Goal: Task Accomplishment & Management: Manage account settings

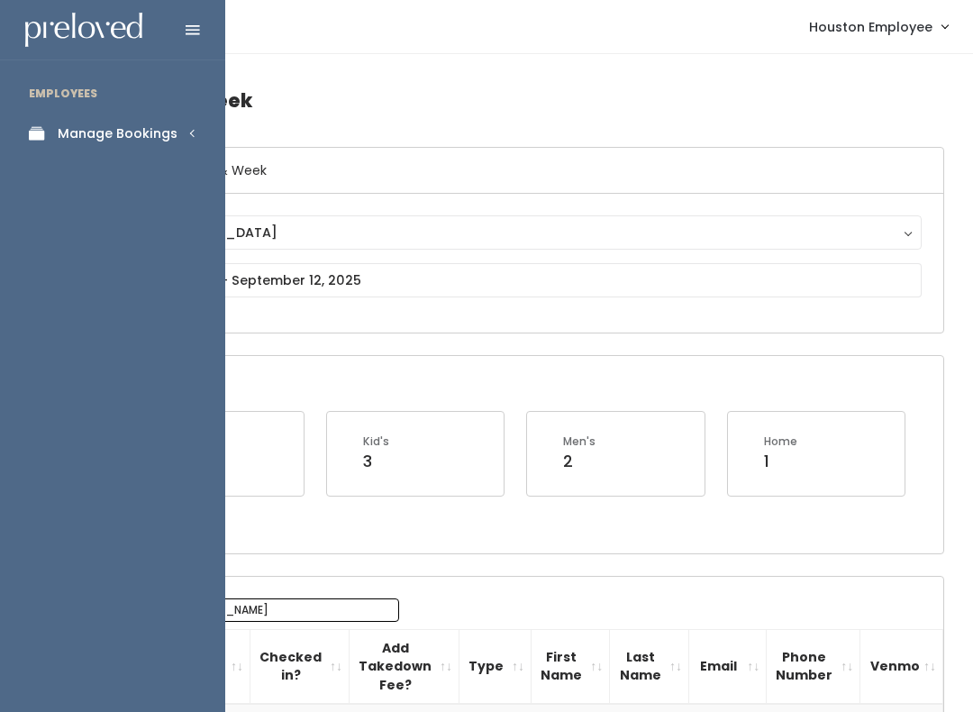
click at [159, 105] on li "EMPLOYEES" at bounding box center [112, 94] width 225 height 38
click at [149, 133] on div "Manage Bookings" at bounding box center [118, 133] width 120 height 19
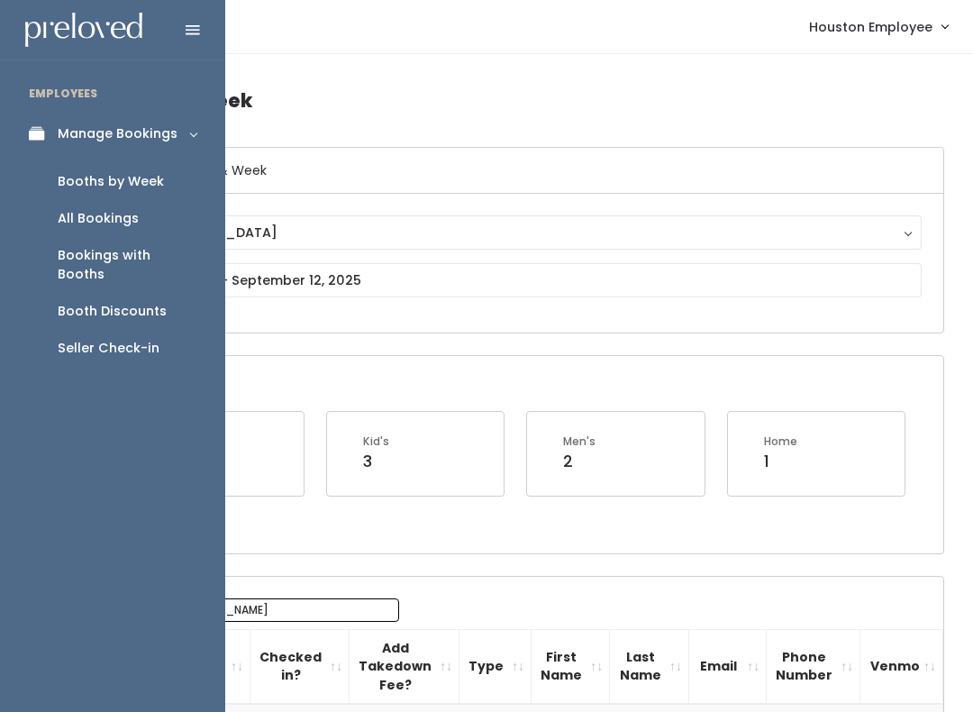
click at [133, 302] on div "Booth Discounts" at bounding box center [112, 311] width 109 height 19
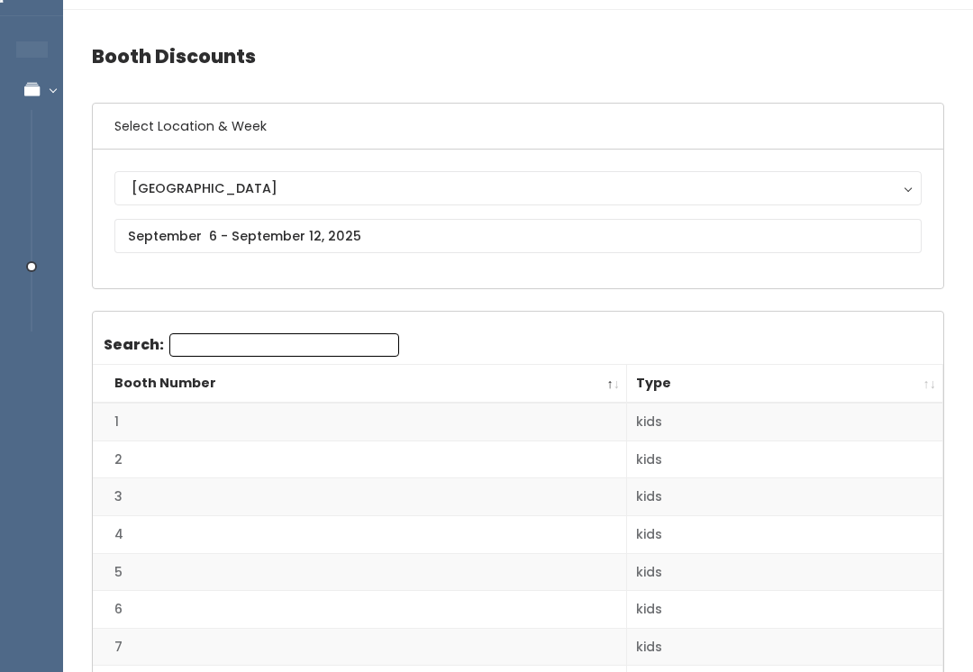
scroll to position [44, 0]
click at [306, 236] on input "text" at bounding box center [518, 236] width 808 height 34
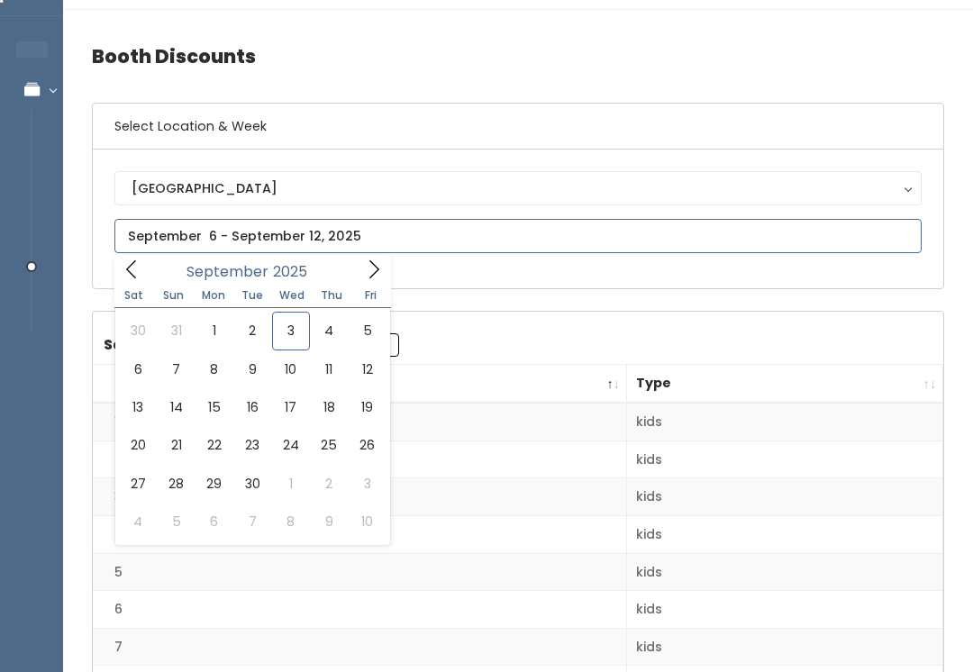
type input "August 30 to September 5"
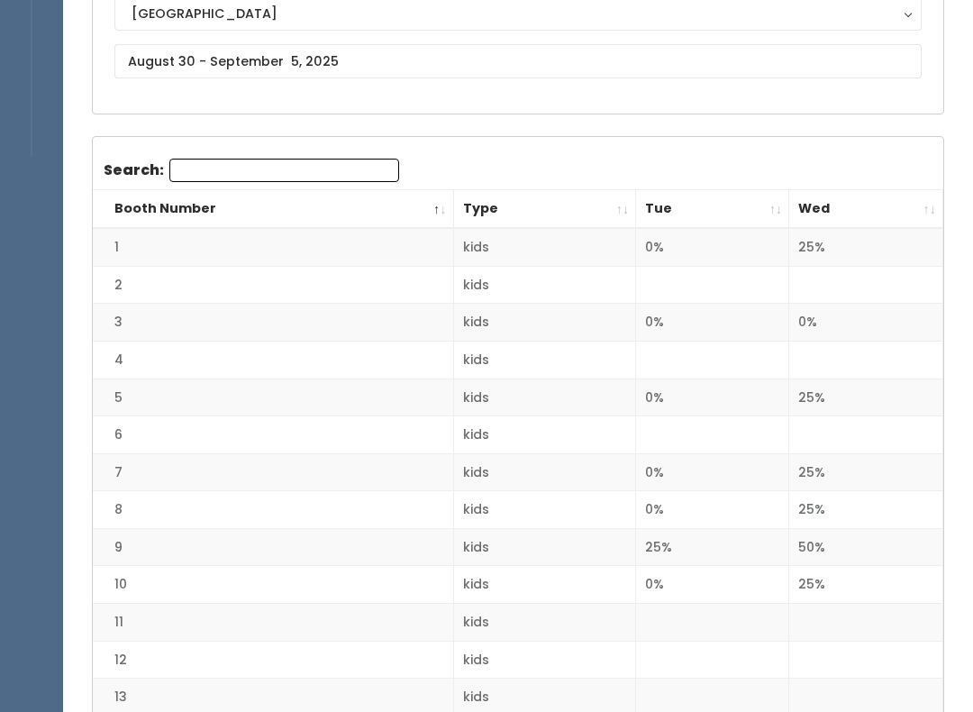
scroll to position [219, 0]
click at [929, 210] on th "Wed" at bounding box center [867, 209] width 154 height 39
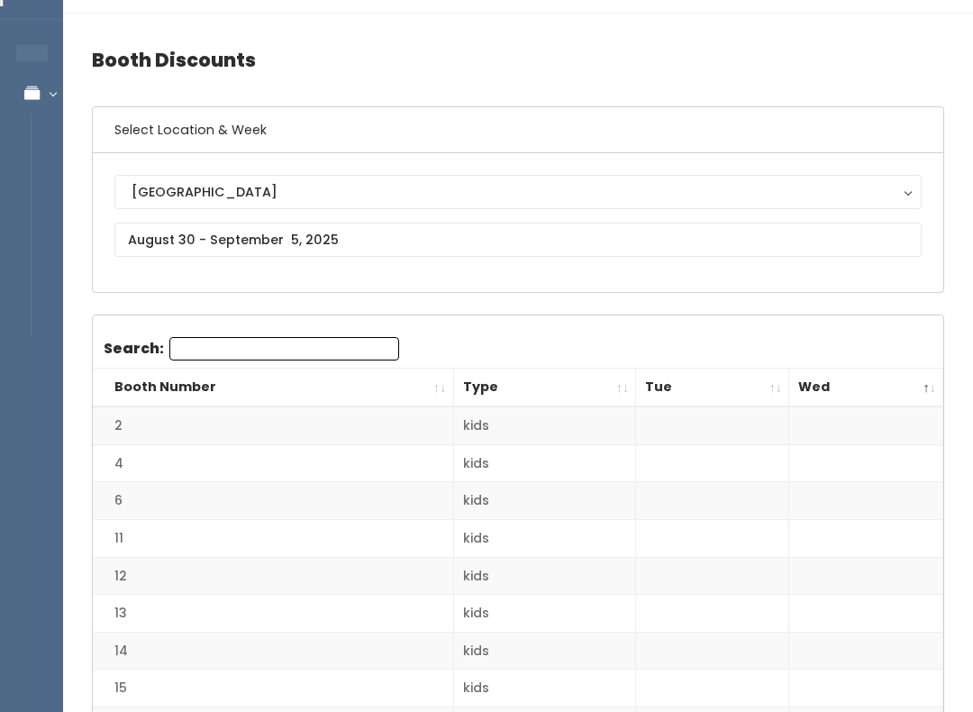
scroll to position [0, 0]
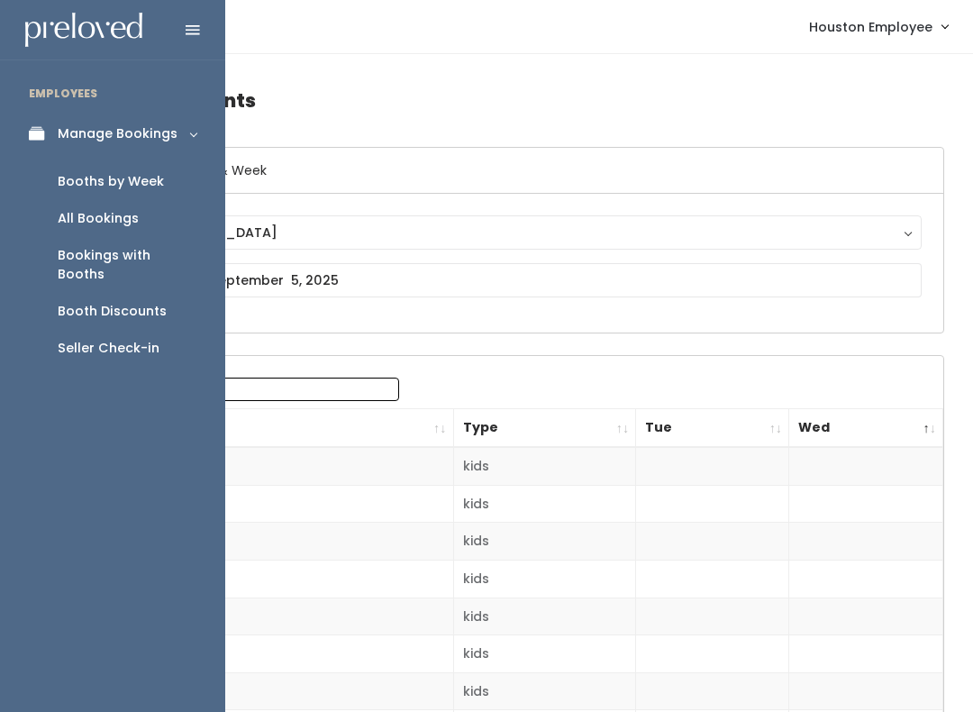
click at [780, 117] on h4 "Booth Discounts" at bounding box center [518, 101] width 853 height 50
click at [149, 302] on div "Booth Discounts" at bounding box center [112, 311] width 109 height 19
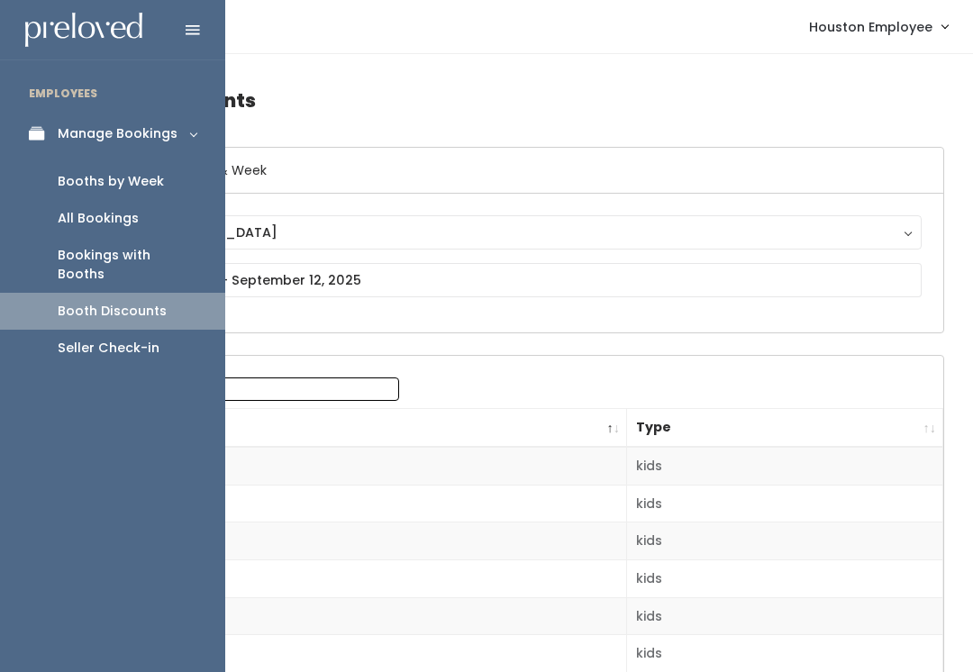
click at [161, 251] on div "Bookings with Booths" at bounding box center [127, 265] width 139 height 38
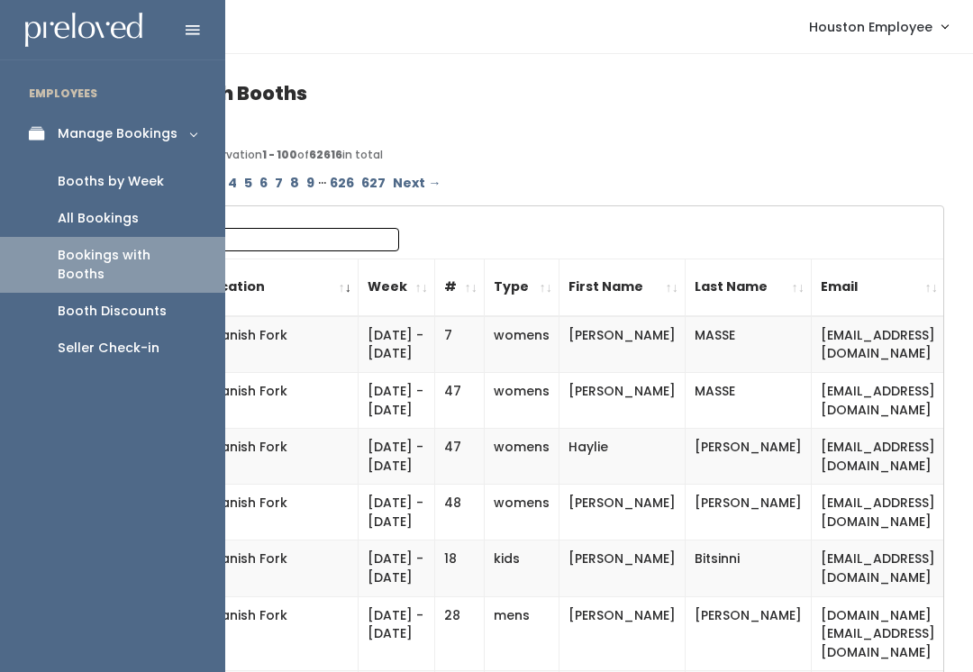
click at [36, 129] on icon at bounding box center [41, 133] width 25 height 15
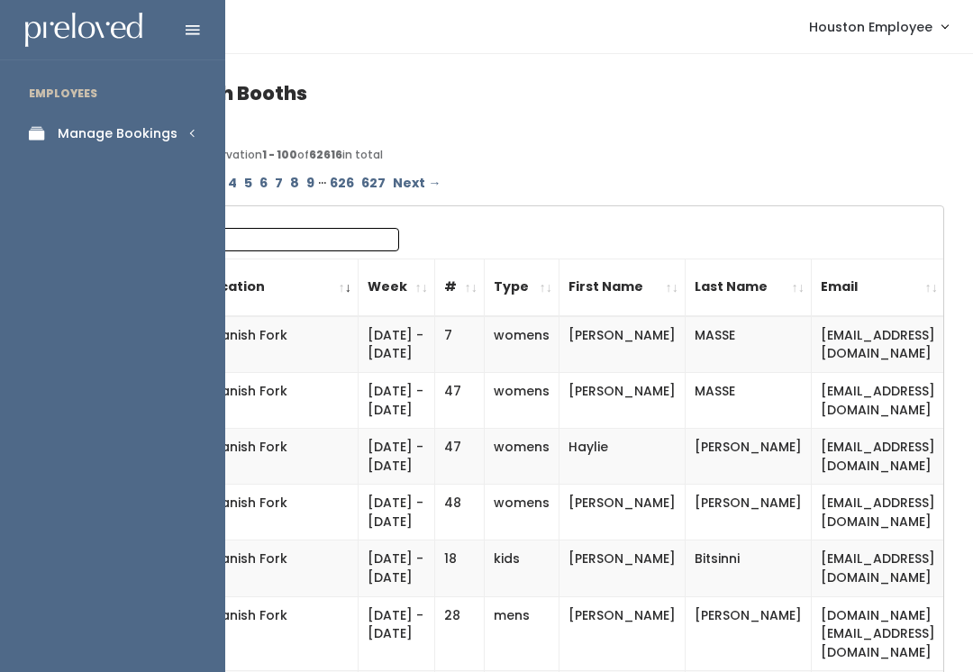
click at [174, 117] on link "Manage Bookings" at bounding box center [112, 134] width 225 height 41
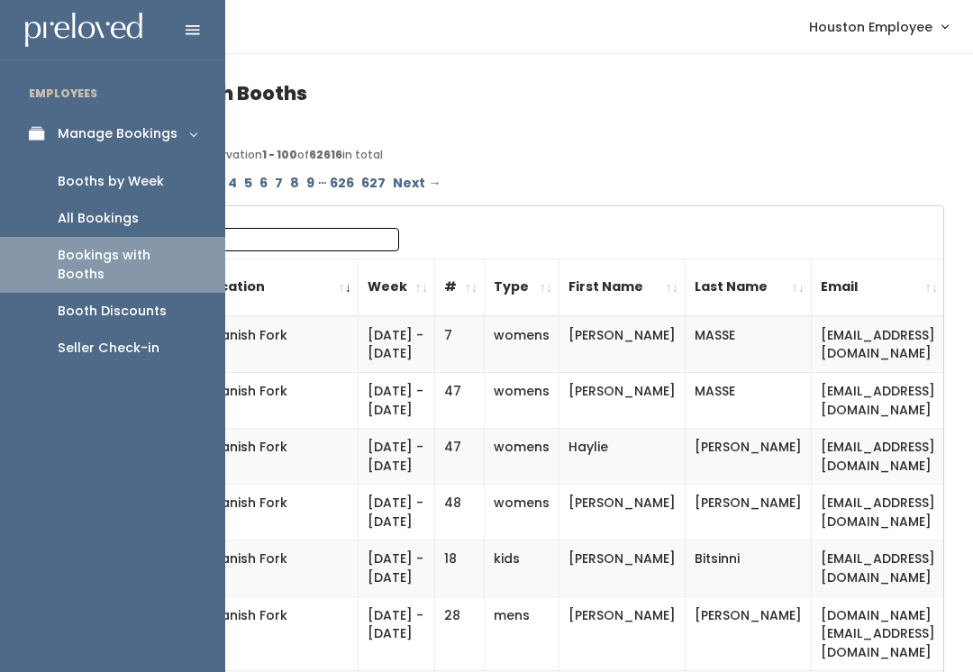
click at [135, 302] on div "Booth Discounts" at bounding box center [112, 311] width 109 height 19
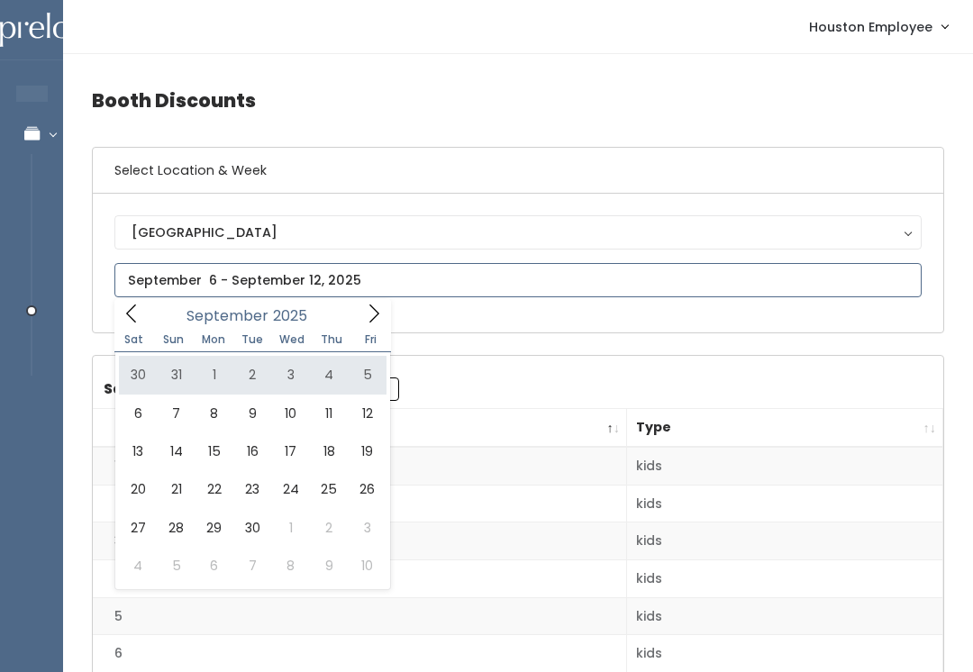
type input "August 30 to September 5"
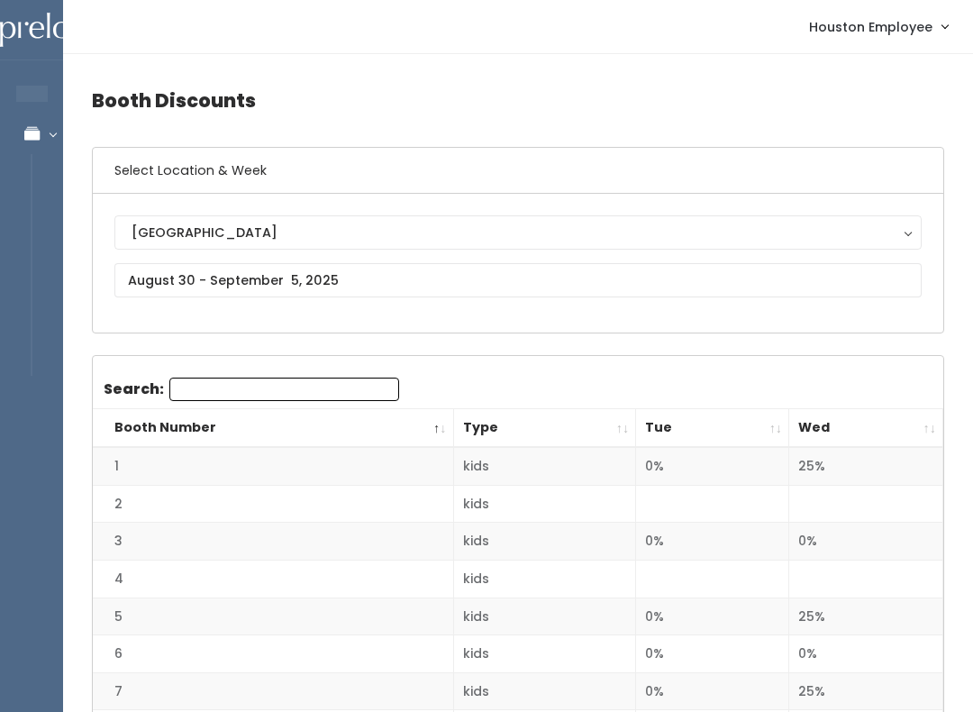
click at [914, 420] on th "Wed" at bounding box center [867, 428] width 154 height 39
click at [920, 428] on th "Wed" at bounding box center [867, 428] width 154 height 39
click at [849, 234] on div "[GEOGRAPHIC_DATA]" at bounding box center [518, 233] width 773 height 20
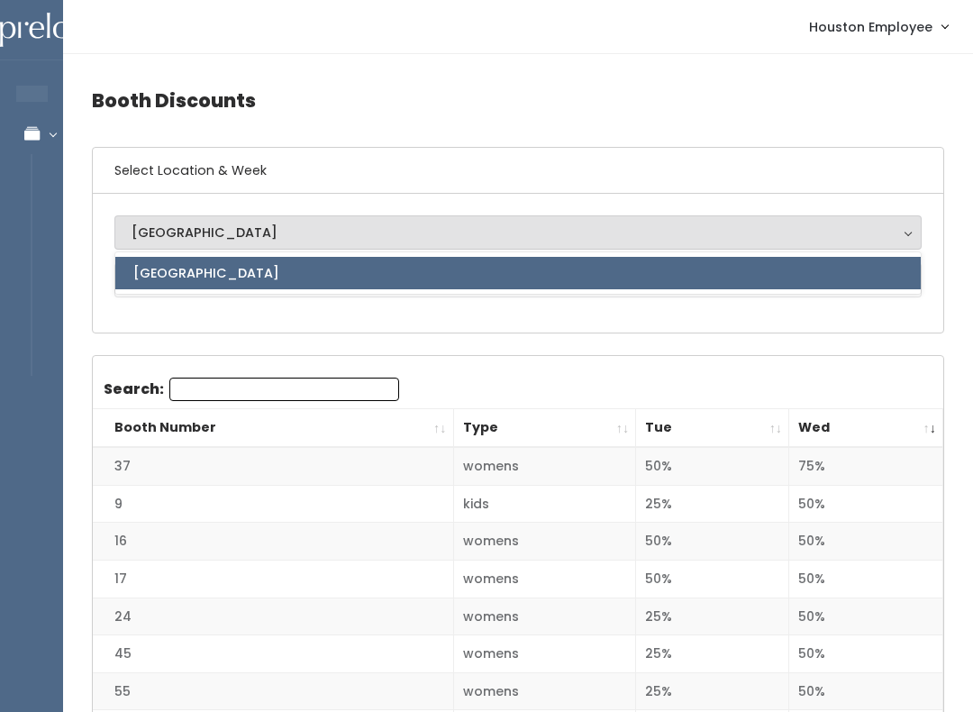
click at [899, 224] on div "[GEOGRAPHIC_DATA]" at bounding box center [518, 233] width 773 height 20
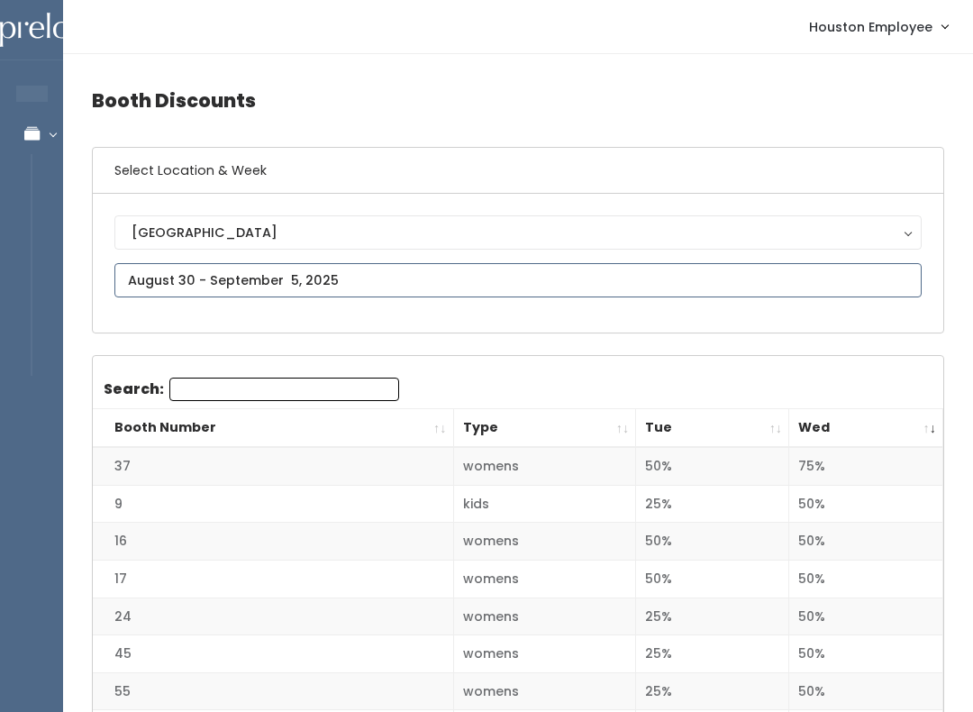
click at [859, 291] on input "text" at bounding box center [518, 280] width 808 height 34
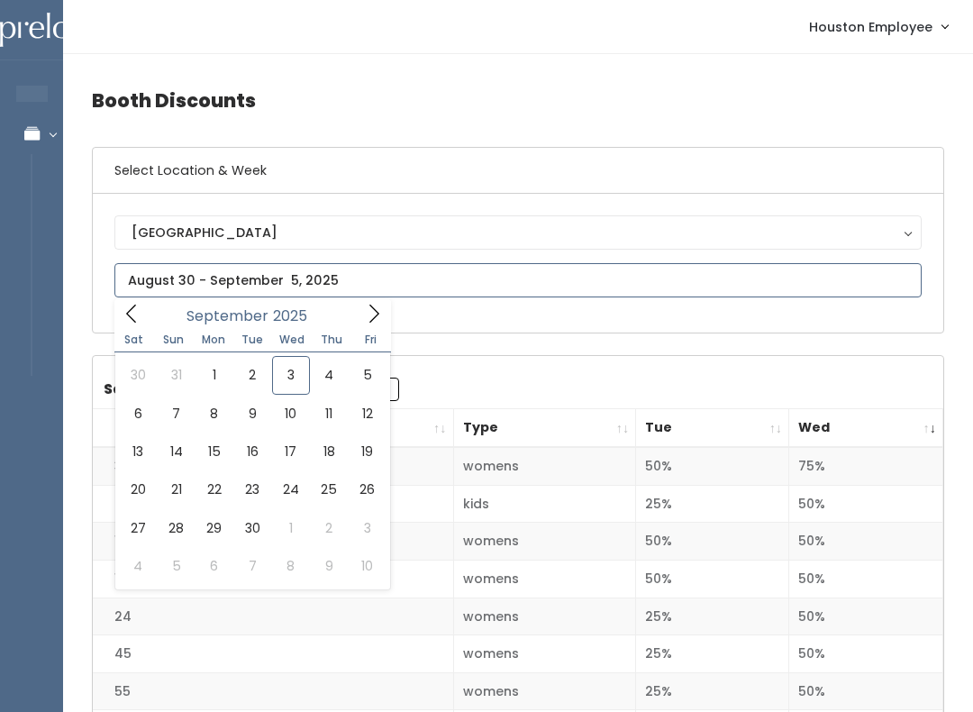
click at [691, 266] on input "text" at bounding box center [518, 280] width 808 height 34
click at [899, 86] on h4 "Booth Discounts" at bounding box center [518, 101] width 853 height 50
